Goal: Transaction & Acquisition: Book appointment/travel/reservation

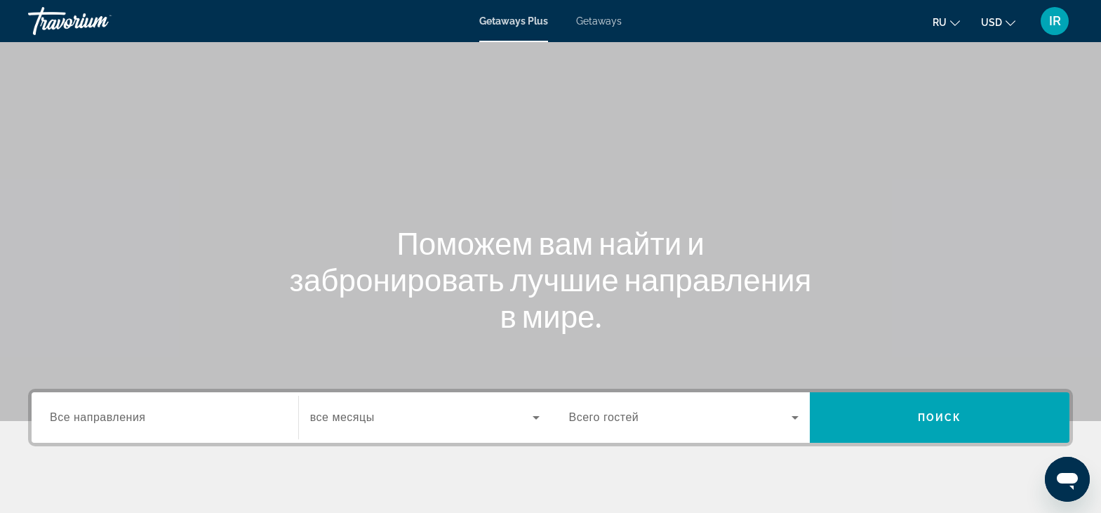
click at [599, 22] on span "Getaways" at bounding box center [599, 20] width 46 height 11
